Goal: Task Accomplishment & Management: Use online tool/utility

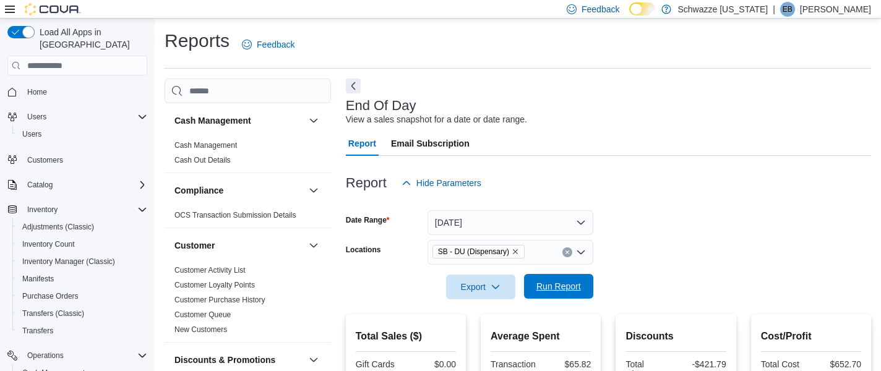
click at [571, 288] on span "Run Report" at bounding box center [558, 286] width 45 height 12
click at [547, 215] on button "[DATE]" at bounding box center [510, 222] width 166 height 25
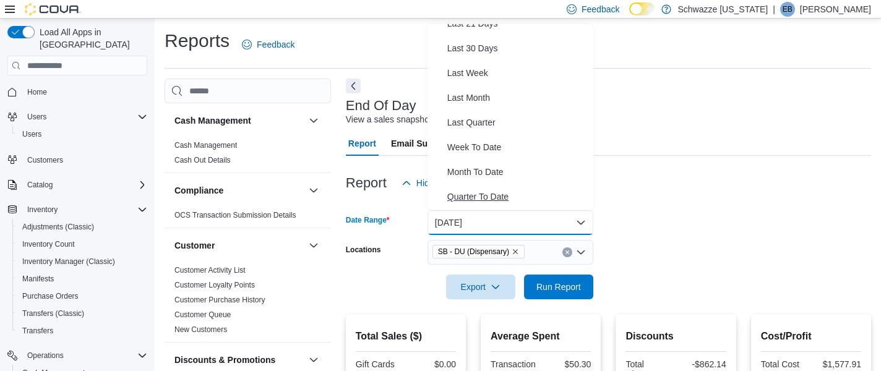
scroll to position [160, 0]
click at [528, 101] on span "Last Month" at bounding box center [517, 99] width 141 height 15
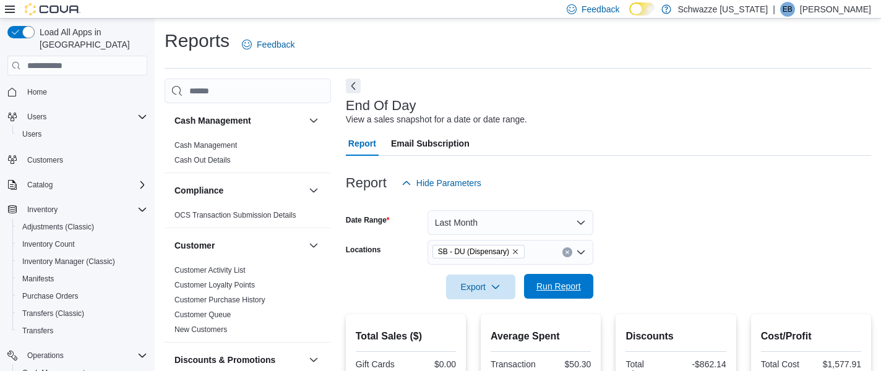
click at [545, 285] on span "Run Report" at bounding box center [558, 286] width 45 height 12
click at [543, 216] on button "Last Month" at bounding box center [510, 222] width 166 height 25
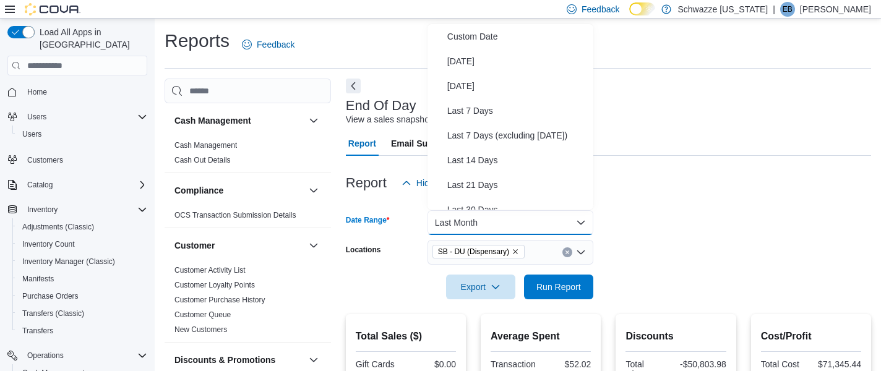
scroll to position [142, 0]
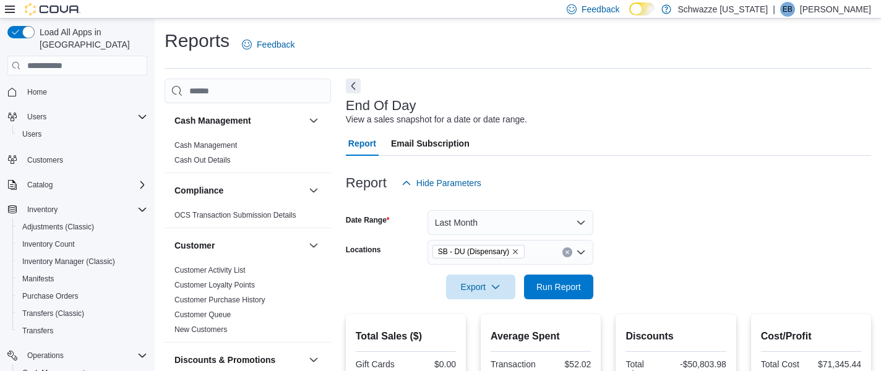
click at [475, 226] on button "Last Month" at bounding box center [510, 222] width 166 height 25
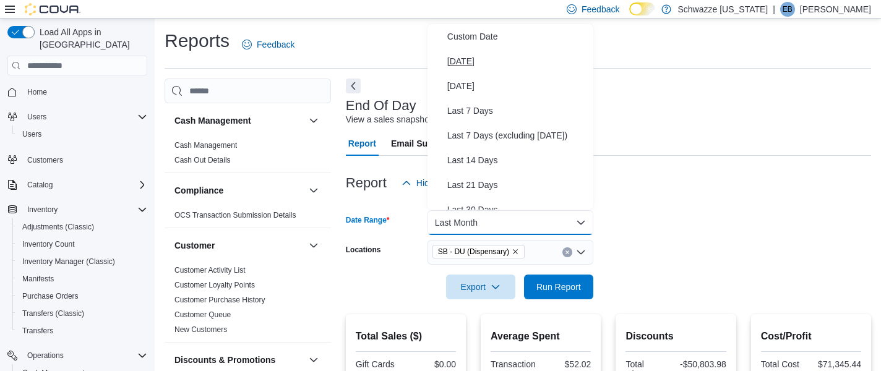
scroll to position [0, 0]
click at [509, 61] on span "[DATE]" at bounding box center [517, 61] width 141 height 15
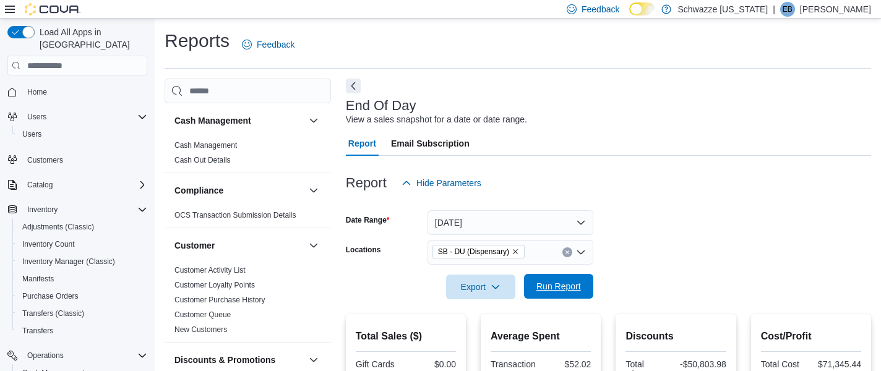
click at [537, 289] on span "Run Report" at bounding box center [558, 286] width 45 height 12
click at [554, 278] on span "Run Report" at bounding box center [558, 286] width 54 height 25
click at [557, 288] on span "Run Report" at bounding box center [558, 286] width 45 height 12
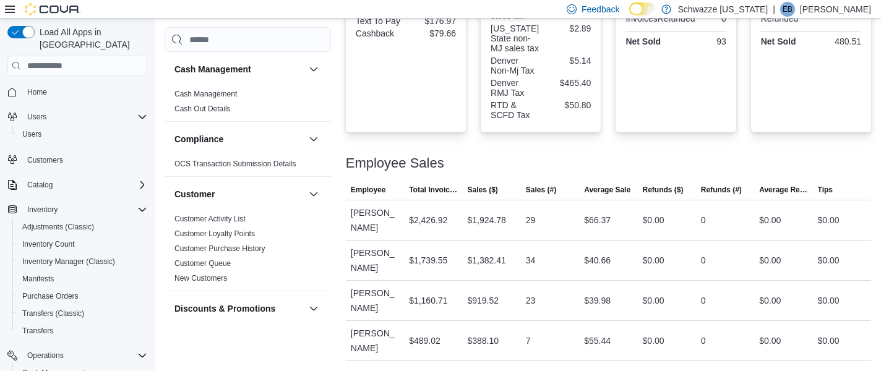
scroll to position [511, 0]
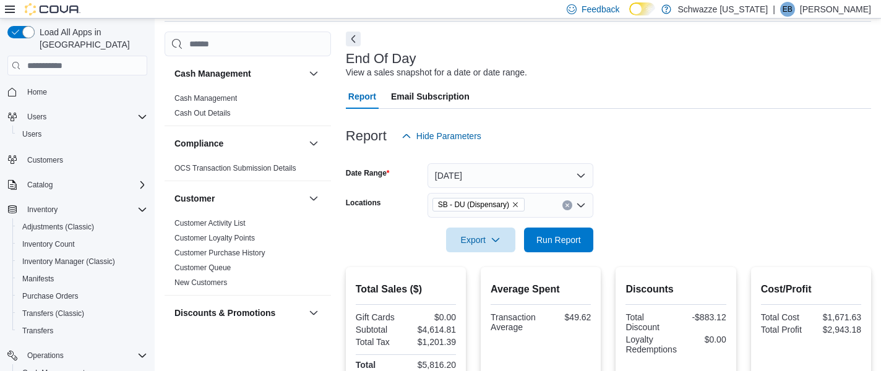
click at [578, 168] on button "[DATE]" at bounding box center [510, 175] width 166 height 25
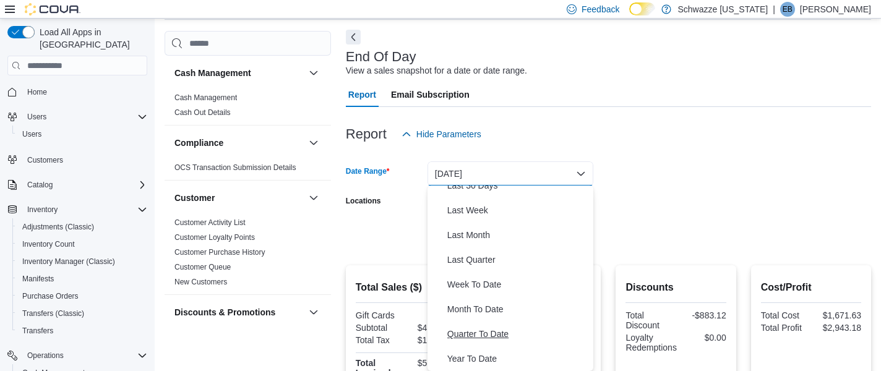
scroll to position [186, 0]
click at [521, 228] on span "Last Month" at bounding box center [517, 235] width 141 height 15
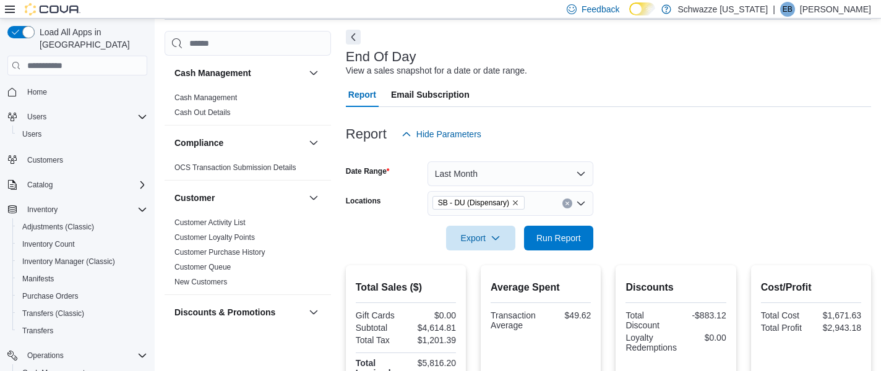
click at [677, 123] on div "Report Hide Parameters" at bounding box center [608, 134] width 525 height 25
click at [568, 226] on div "Export Run Report" at bounding box center [469, 238] width 247 height 25
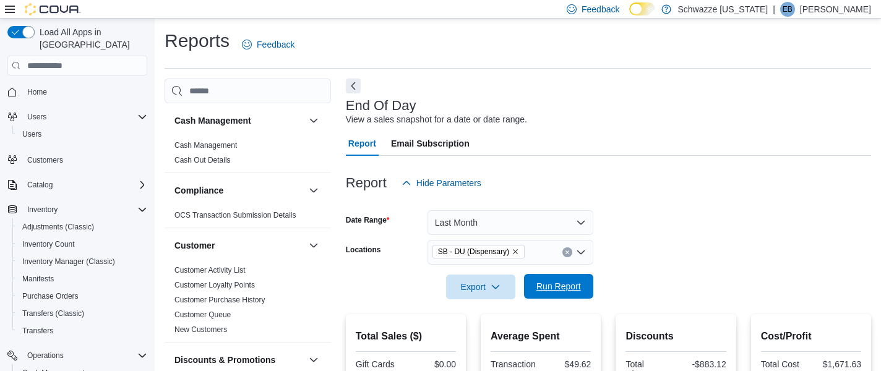
scroll to position [0, 0]
click at [535, 227] on button "Last Month" at bounding box center [510, 222] width 166 height 25
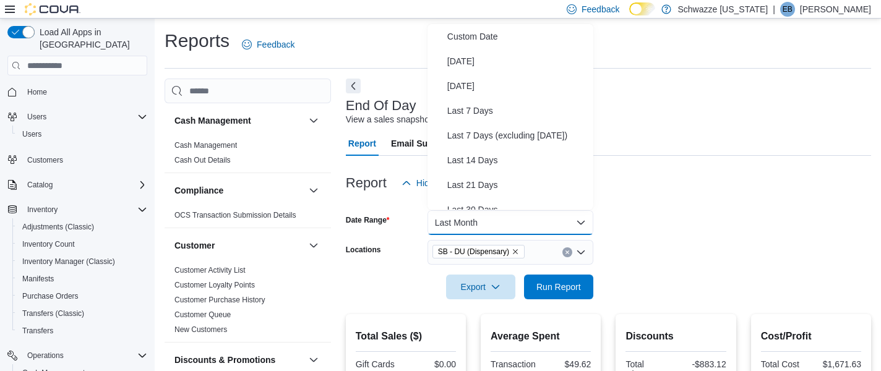
scroll to position [142, 0]
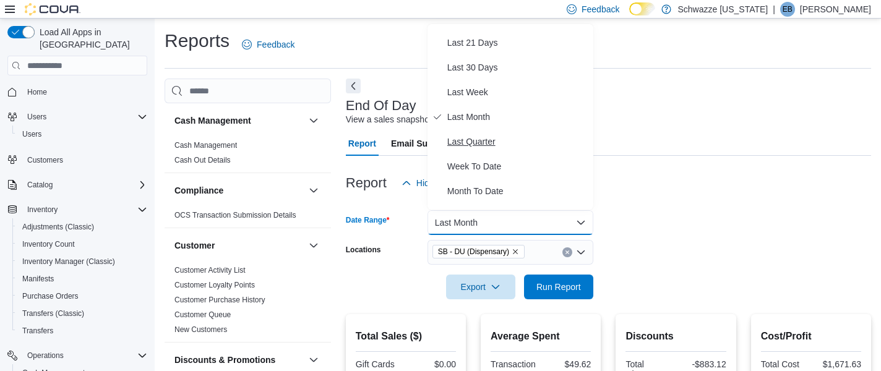
click at [543, 142] on span "Last Quarter" at bounding box center [517, 141] width 141 height 15
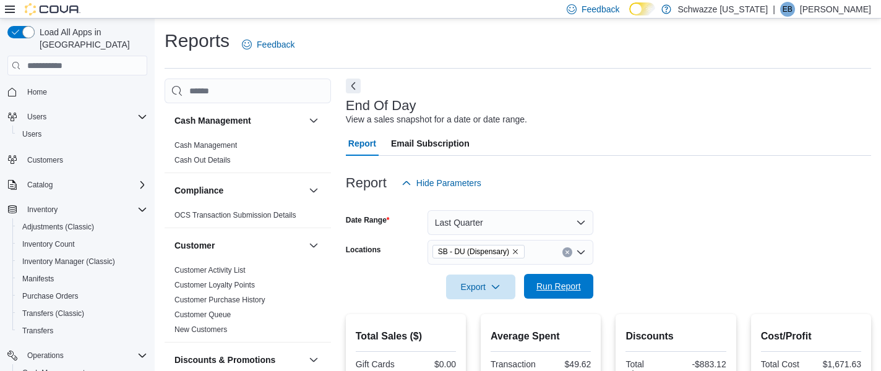
click at [541, 288] on span "Run Report" at bounding box center [558, 286] width 45 height 12
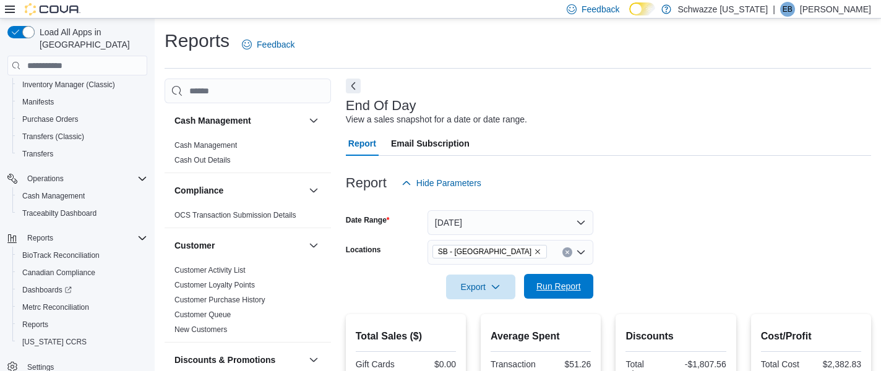
click at [545, 279] on span "Run Report" at bounding box center [558, 286] width 54 height 25
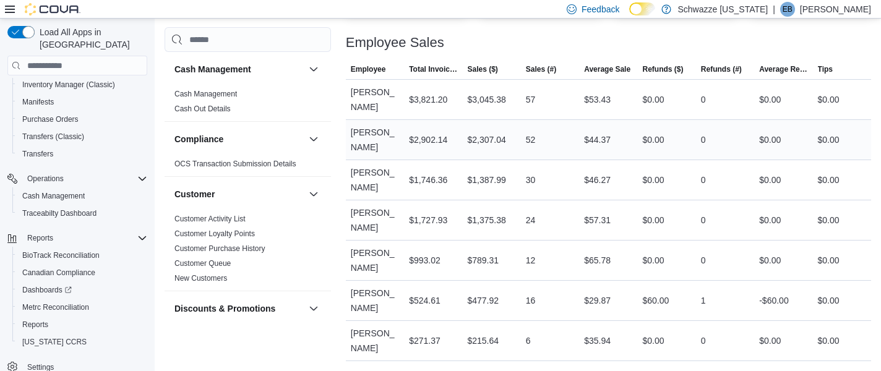
scroll to position [673, 0]
drag, startPoint x: 573, startPoint y: 150, endPoint x: 529, endPoint y: 179, distance: 52.7
click at [529, 181] on div "30" at bounding box center [531, 180] width 10 height 15
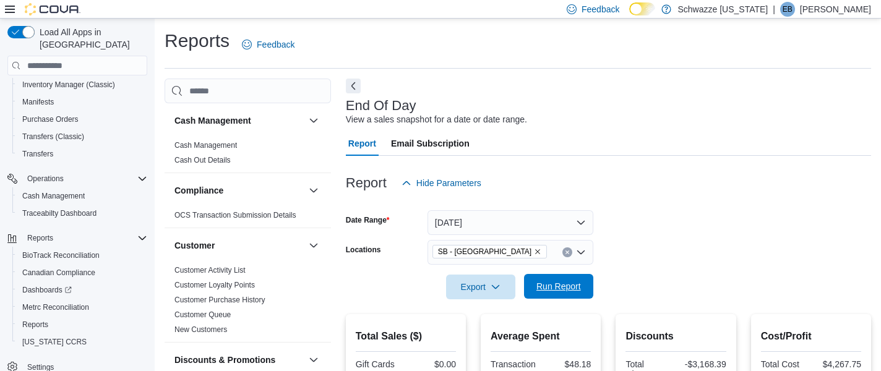
click at [570, 291] on span "Run Report" at bounding box center [558, 286] width 45 height 12
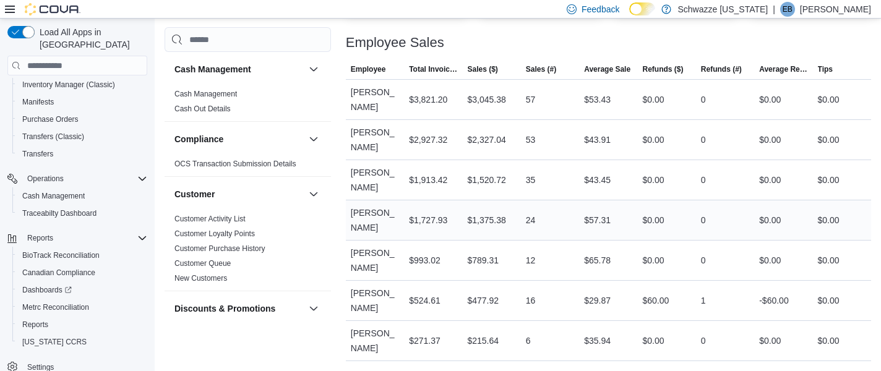
scroll to position [673, 0]
